Goal: Navigation & Orientation: Find specific page/section

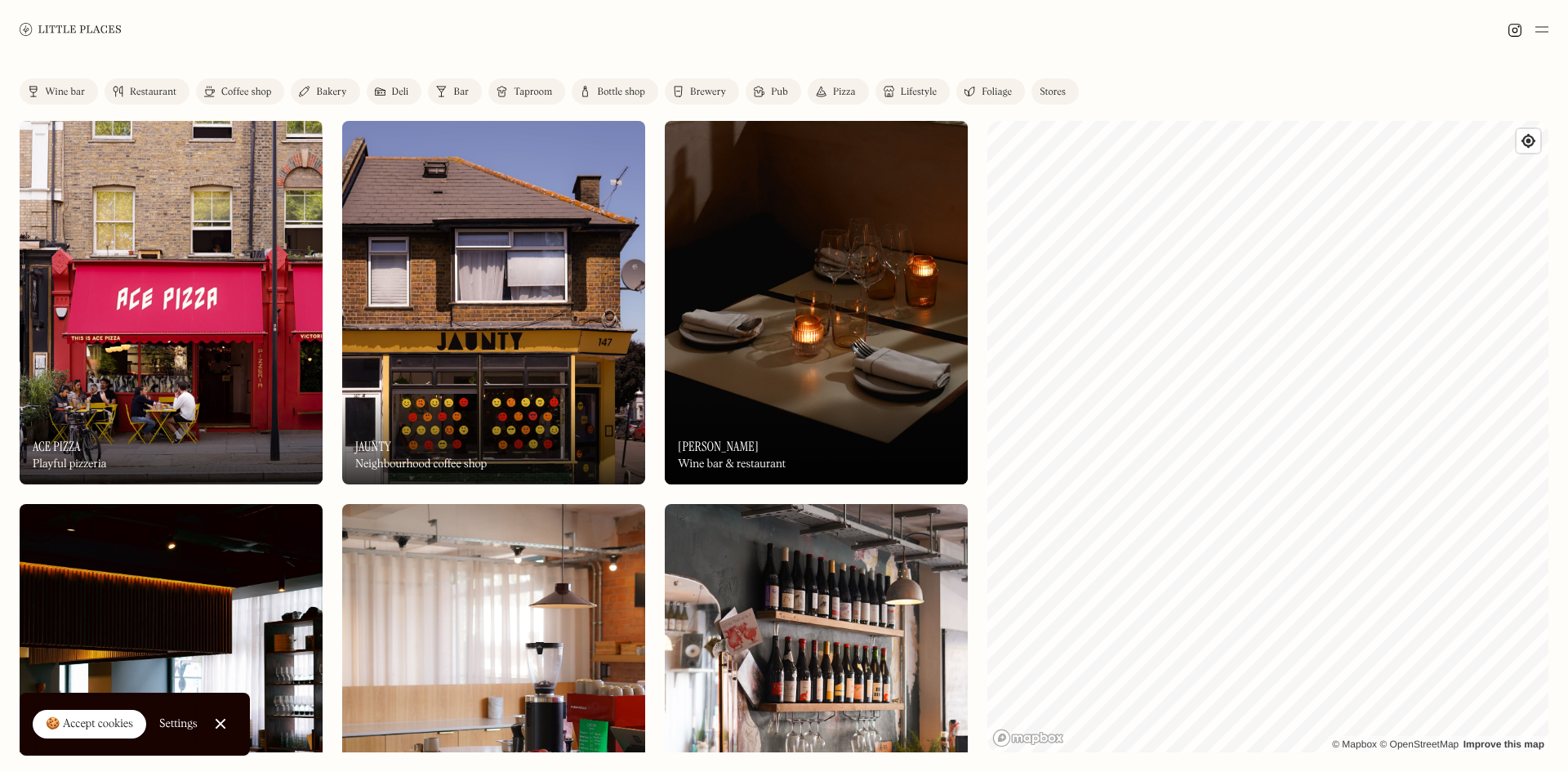
click at [162, 85] on link "Restaurant" at bounding box center [147, 91] width 85 height 26
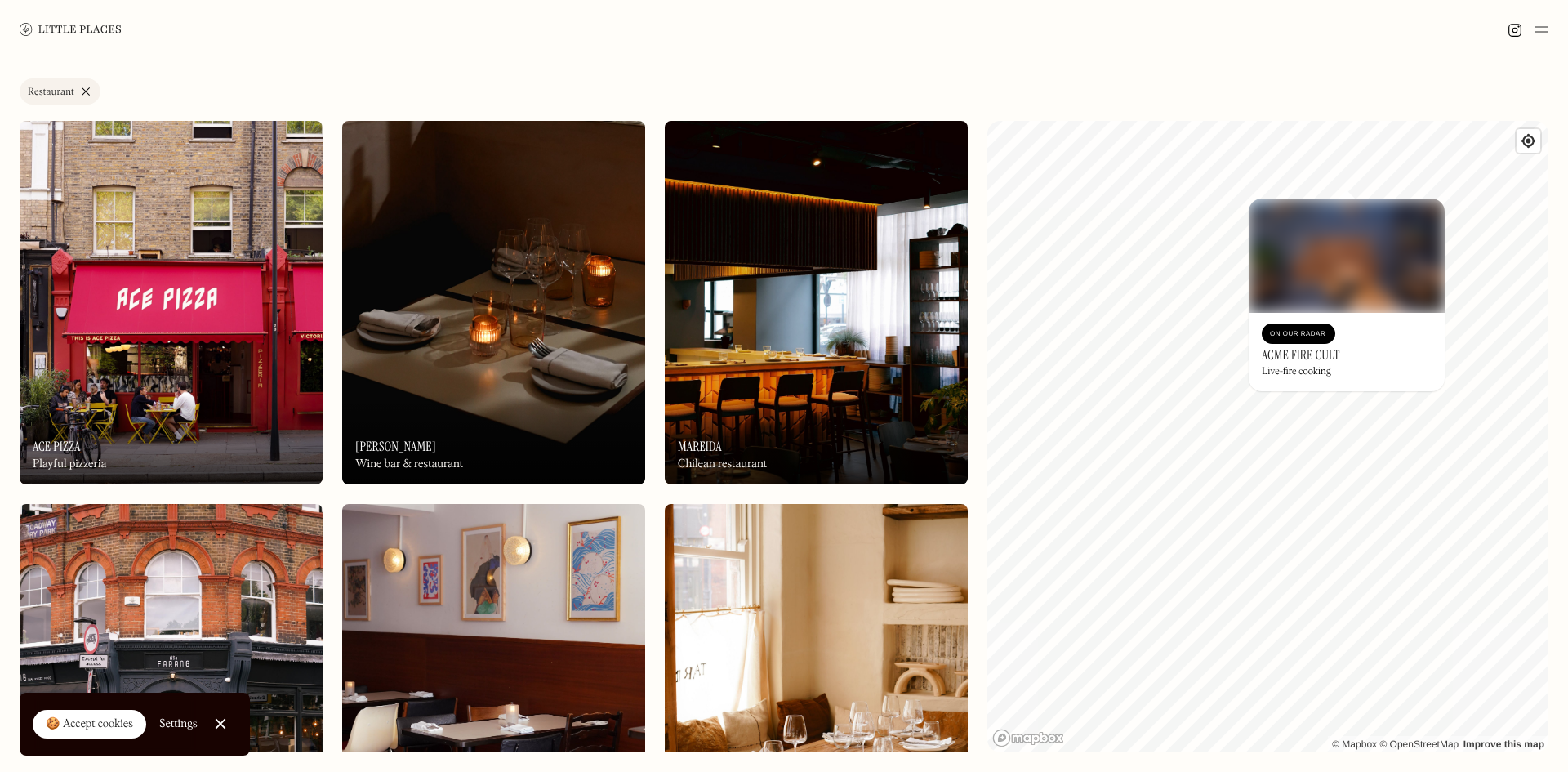
click at [1551, 408] on div "Label Restaurant Wine bar Restaurant Coffee shop Bakery Deli Bar Taproom Bottle…" at bounding box center [784, 415] width 1568 height 713
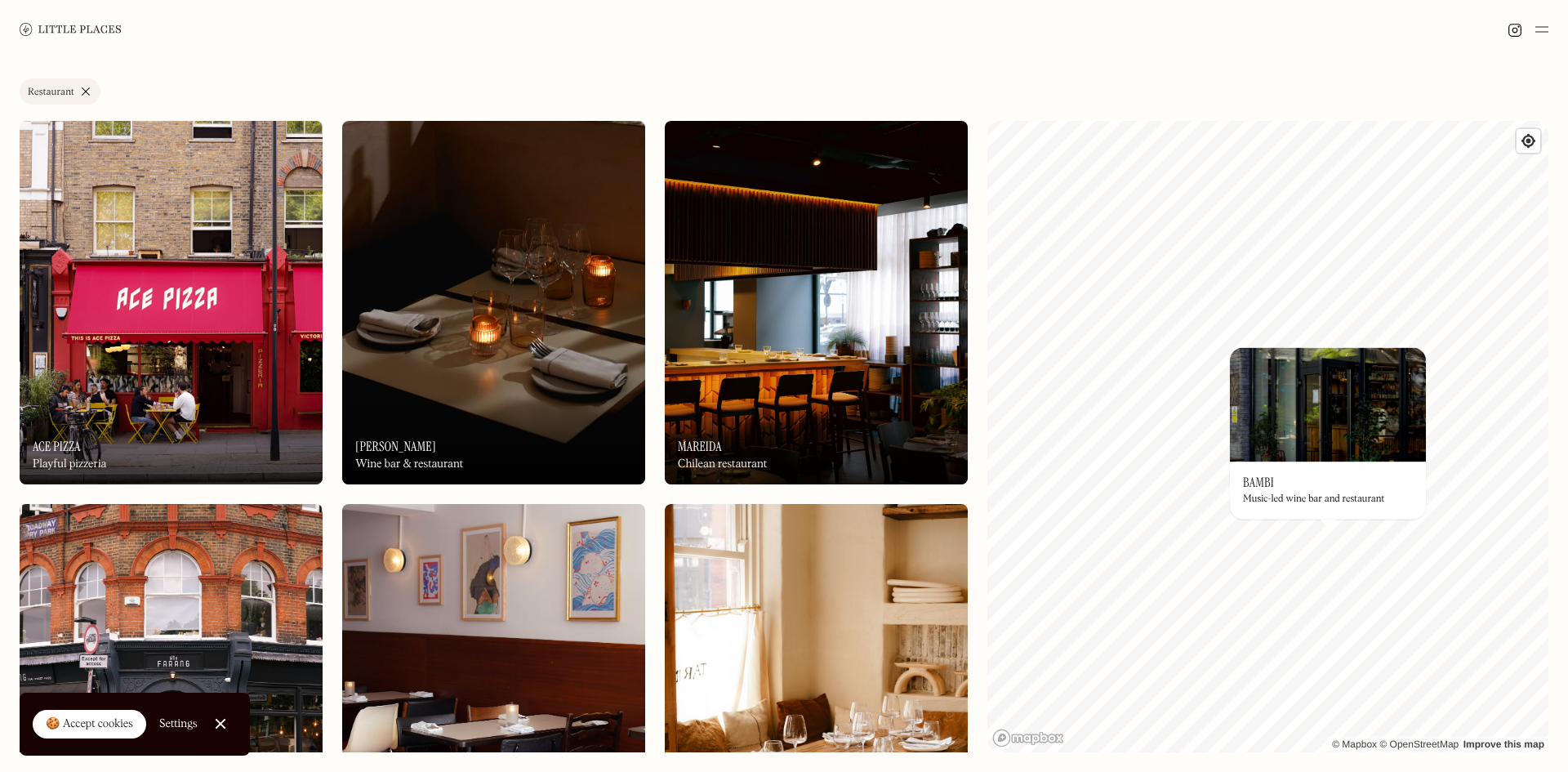
click at [1316, 486] on div "On Our Radar Bambi Music-led wine bar and restaurant" at bounding box center [1327, 490] width 196 height 57
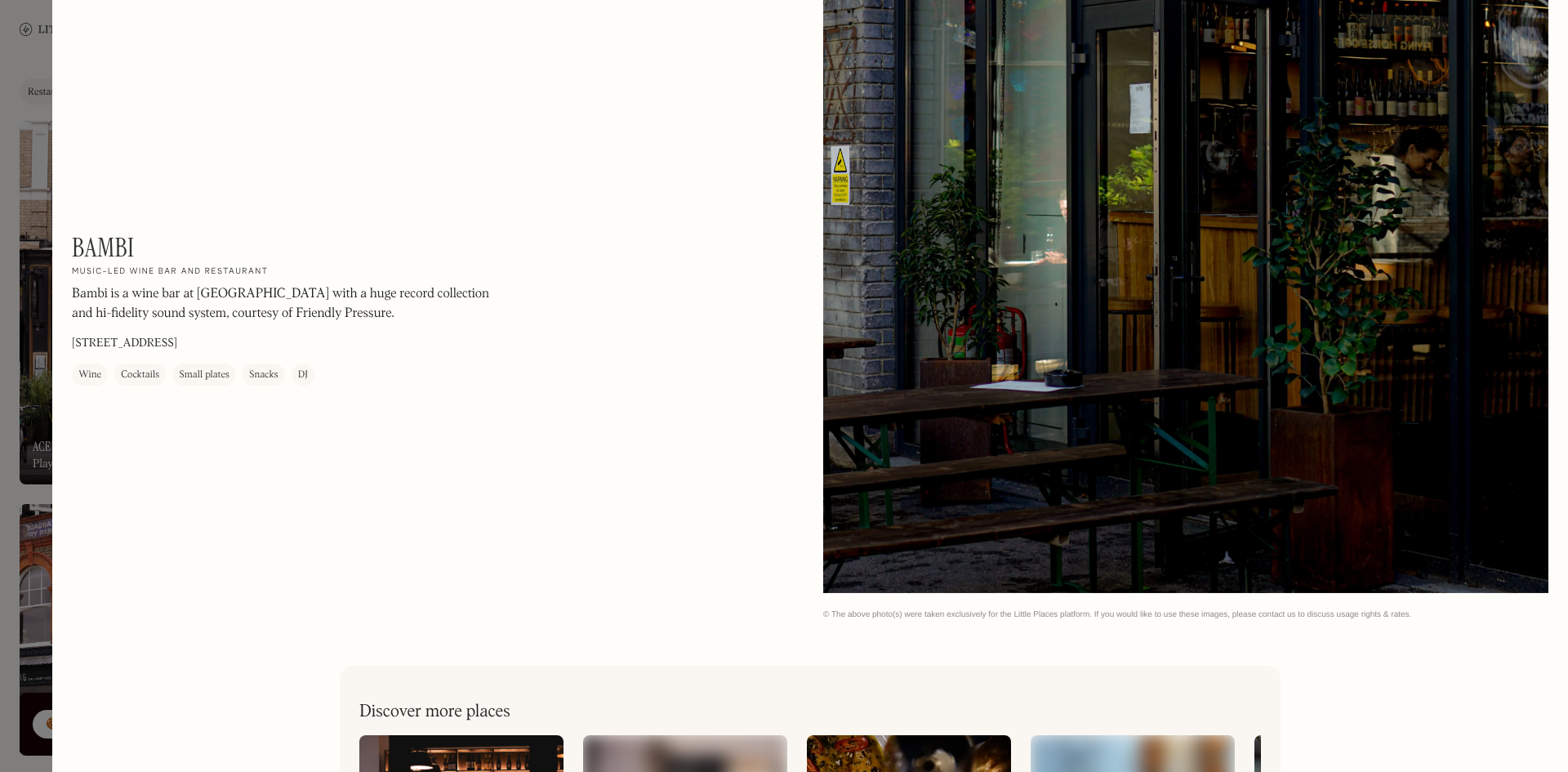
scroll to position [587, 0]
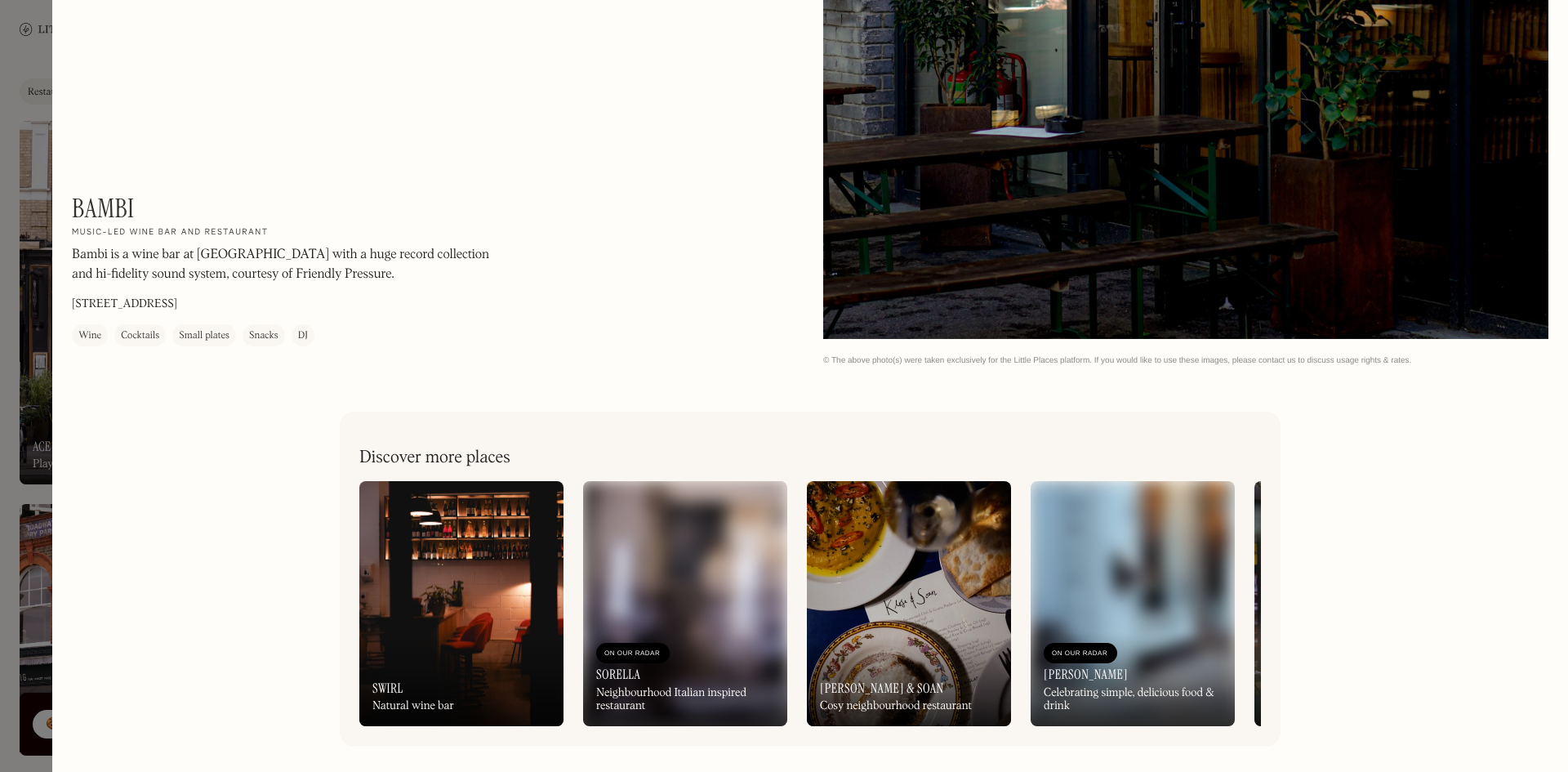
click at [35, 18] on div at bounding box center [784, 386] width 1568 height 772
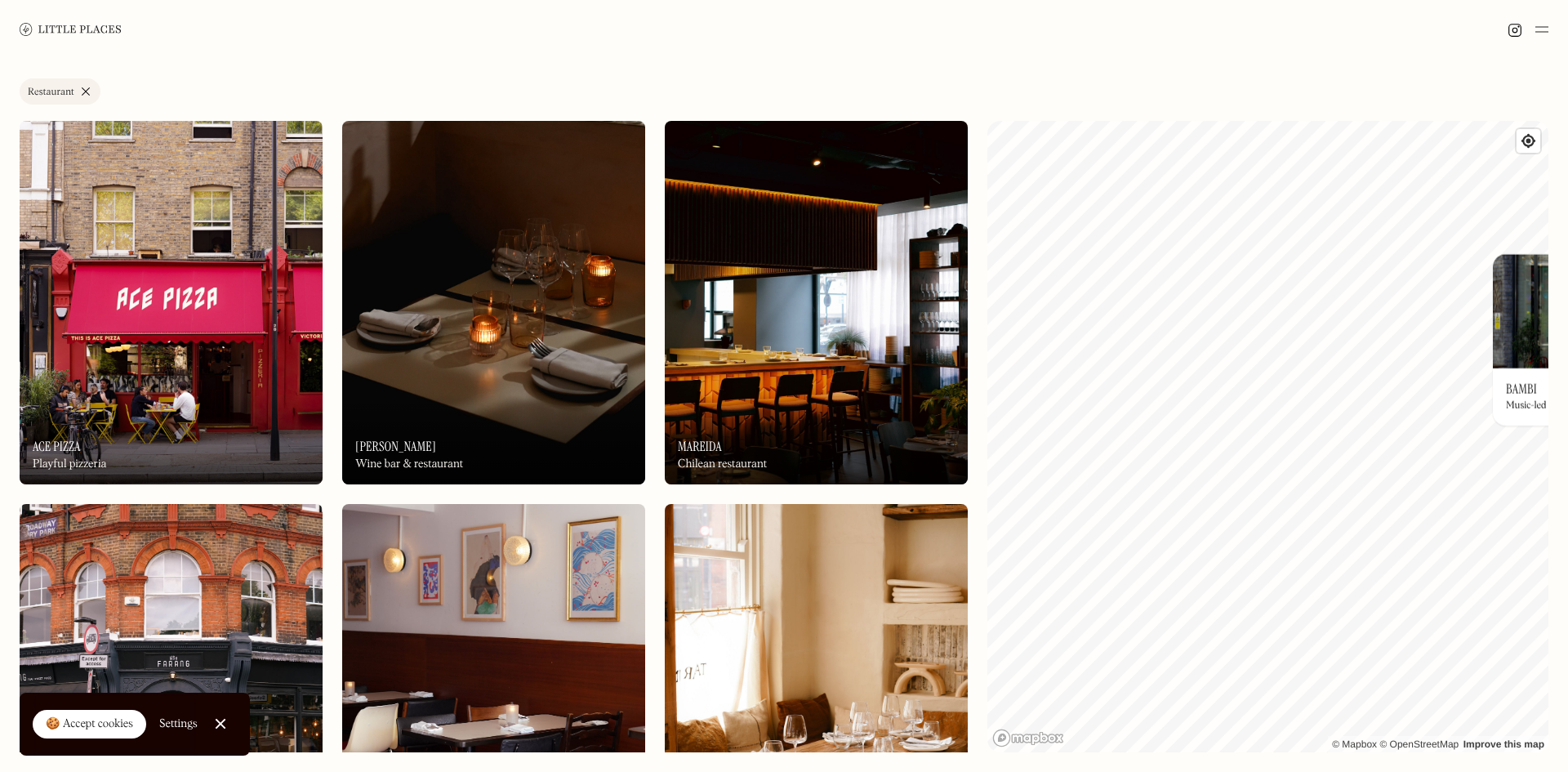
click at [1567, 422] on div "Label Restaurant Wine bar Restaurant Coffee shop Bakery Deli Bar Taproom Bottle…" at bounding box center [784, 415] width 1568 height 713
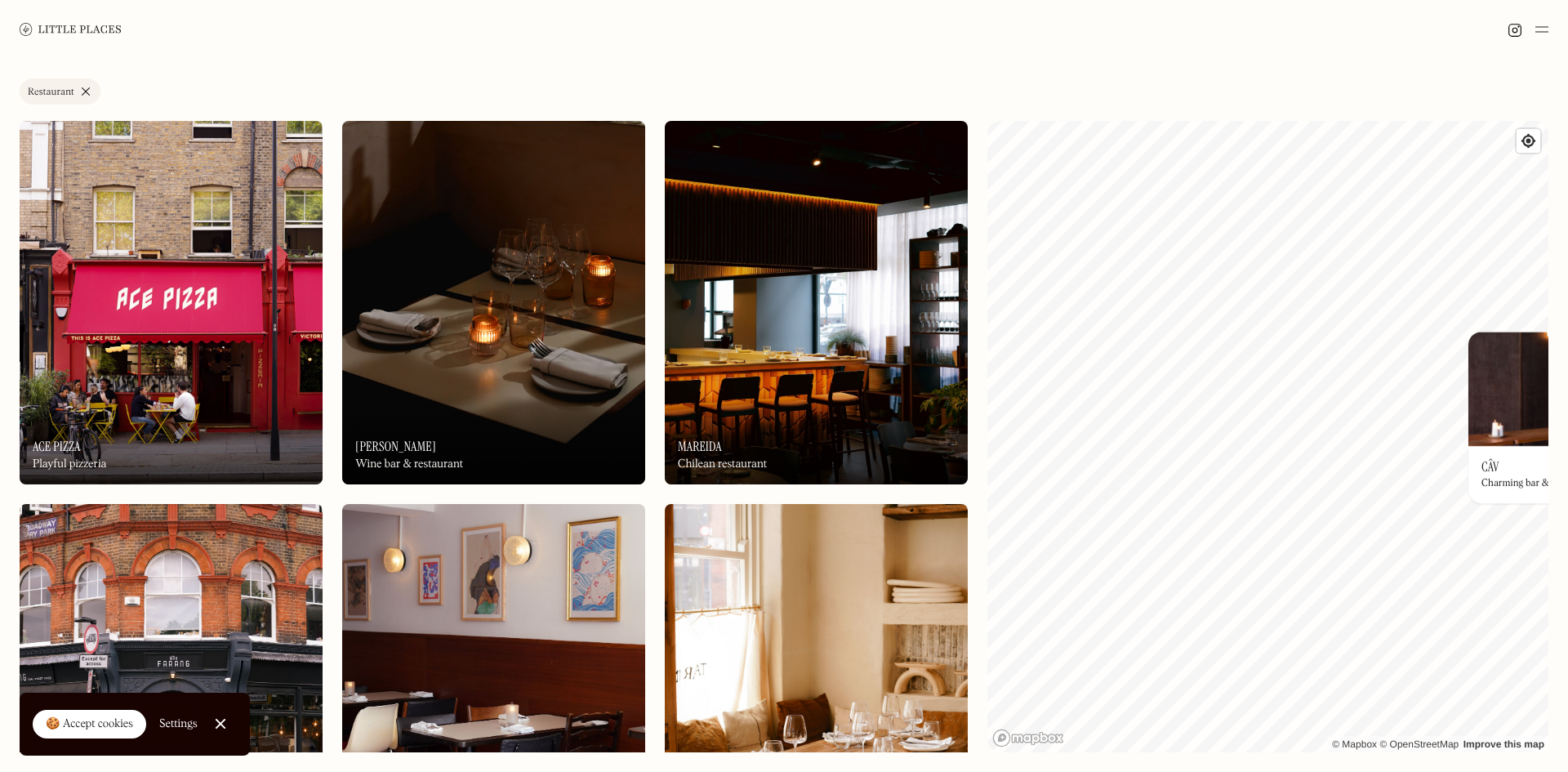
click at [1552, 486] on div "Label Restaurant Wine bar Restaurant Coffee shop Bakery Deli Bar Taproom Bottle…" at bounding box center [784, 415] width 1568 height 713
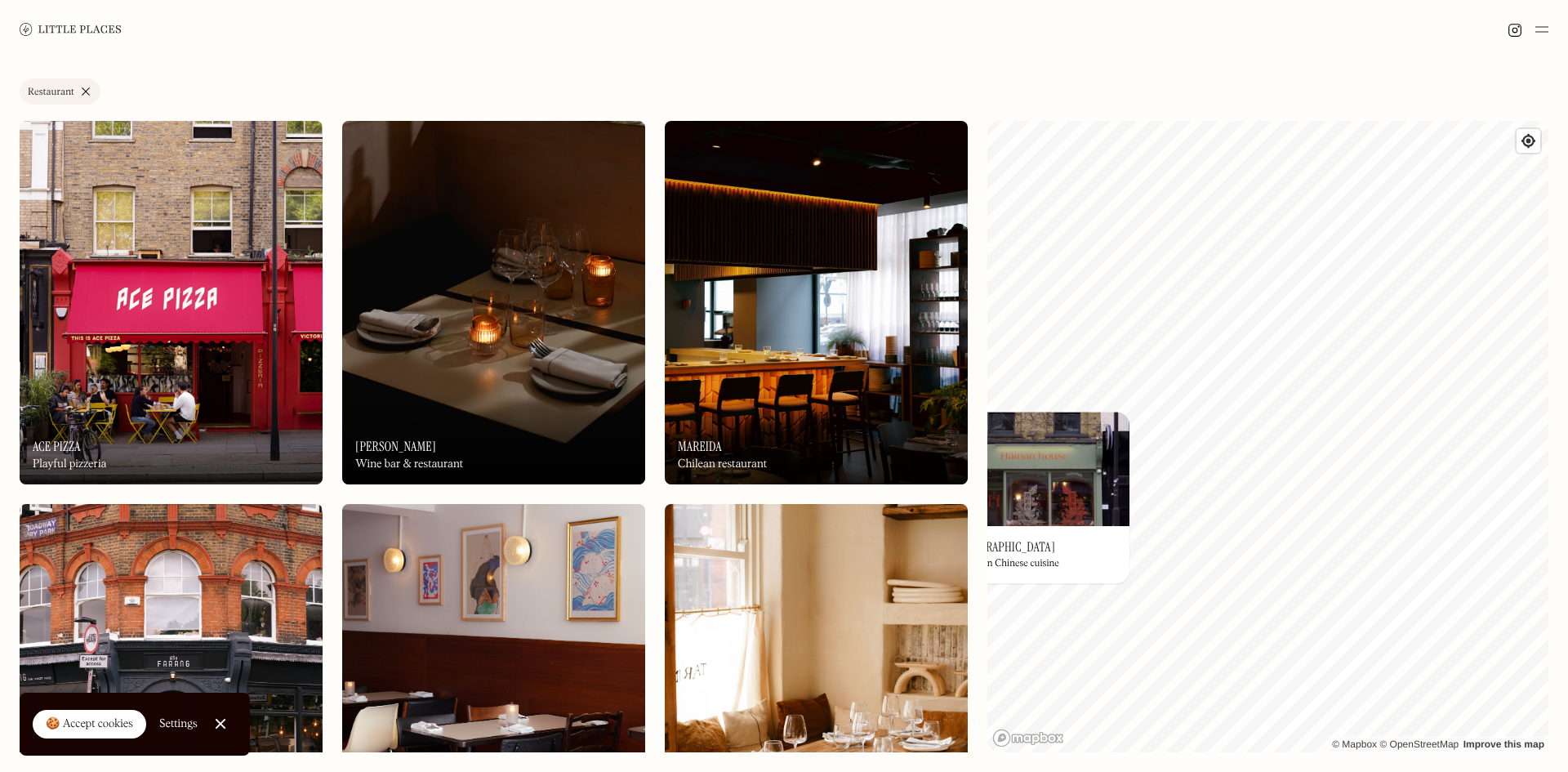
click at [1123, 771] on html "Places Map Store About Apply 🍪 Accept cookies Settings Close Cookie Popup Close…" at bounding box center [784, 386] width 1568 height 772
